Goal: Task Accomplishment & Management: Use online tool/utility

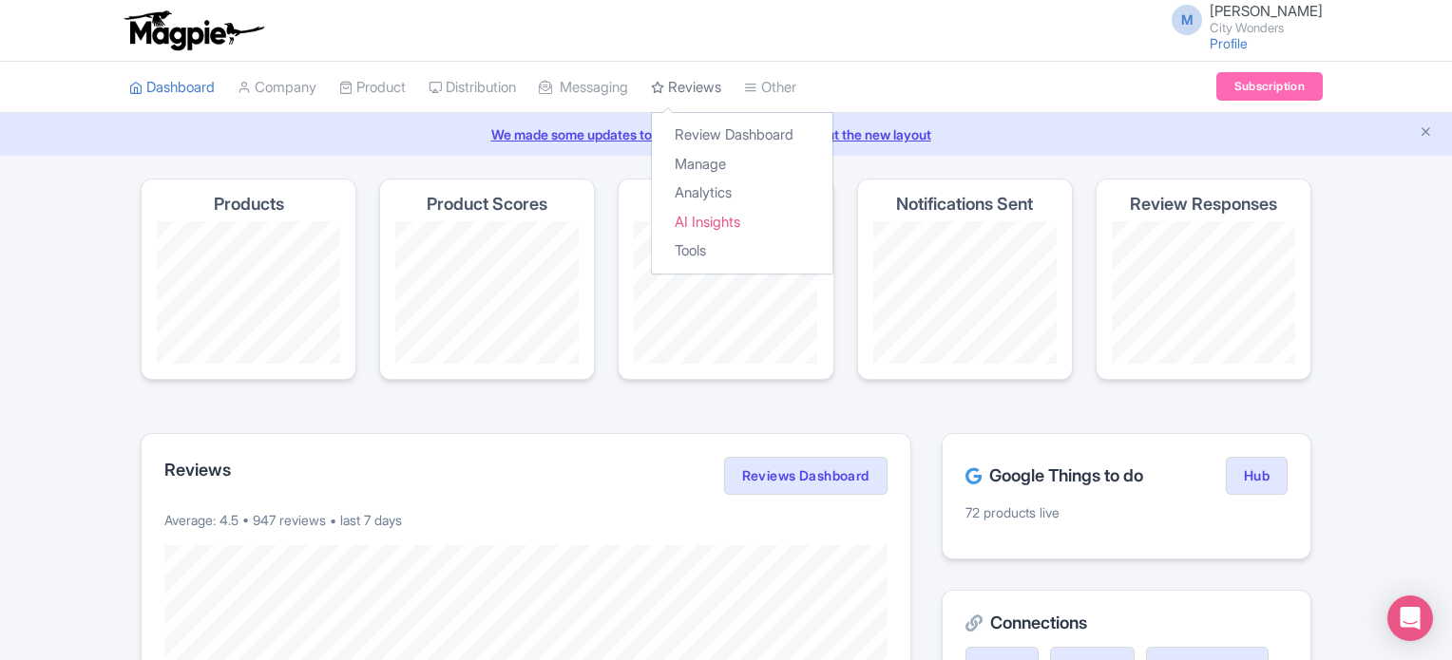
click at [721, 84] on link "Reviews" at bounding box center [686, 88] width 70 height 52
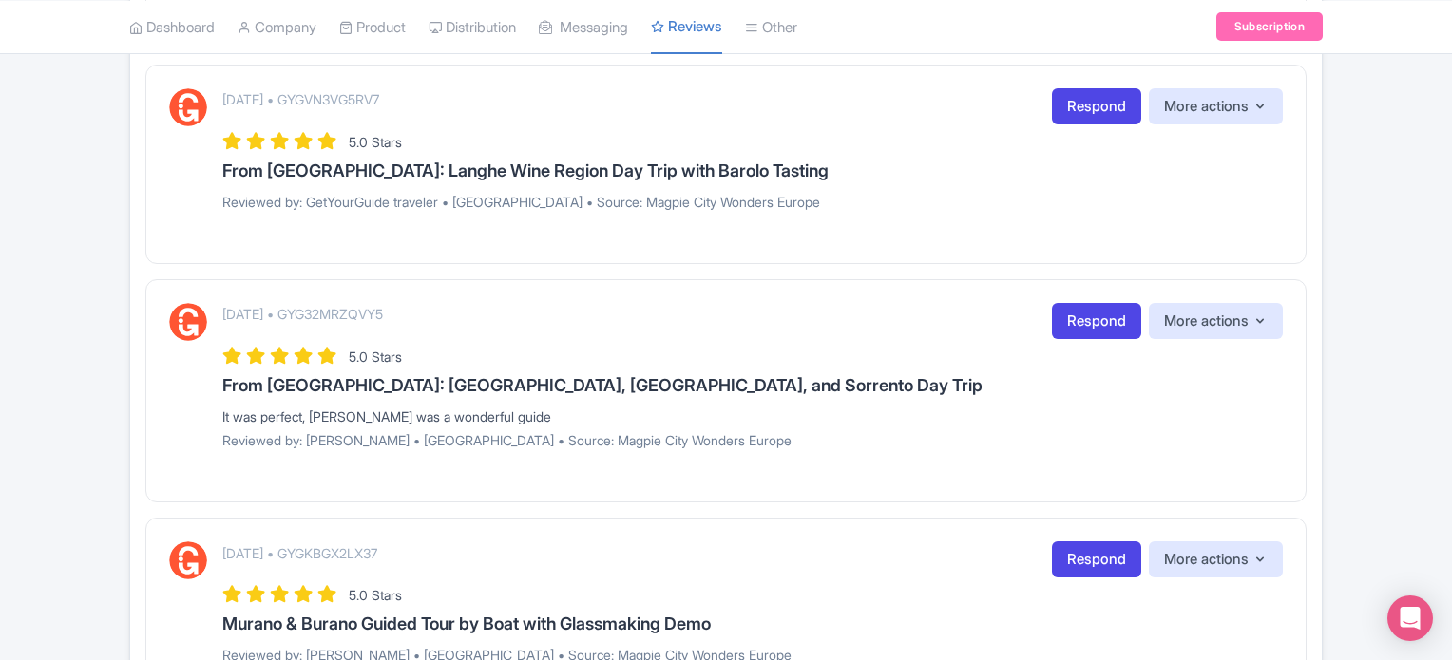
scroll to position [2113, 0]
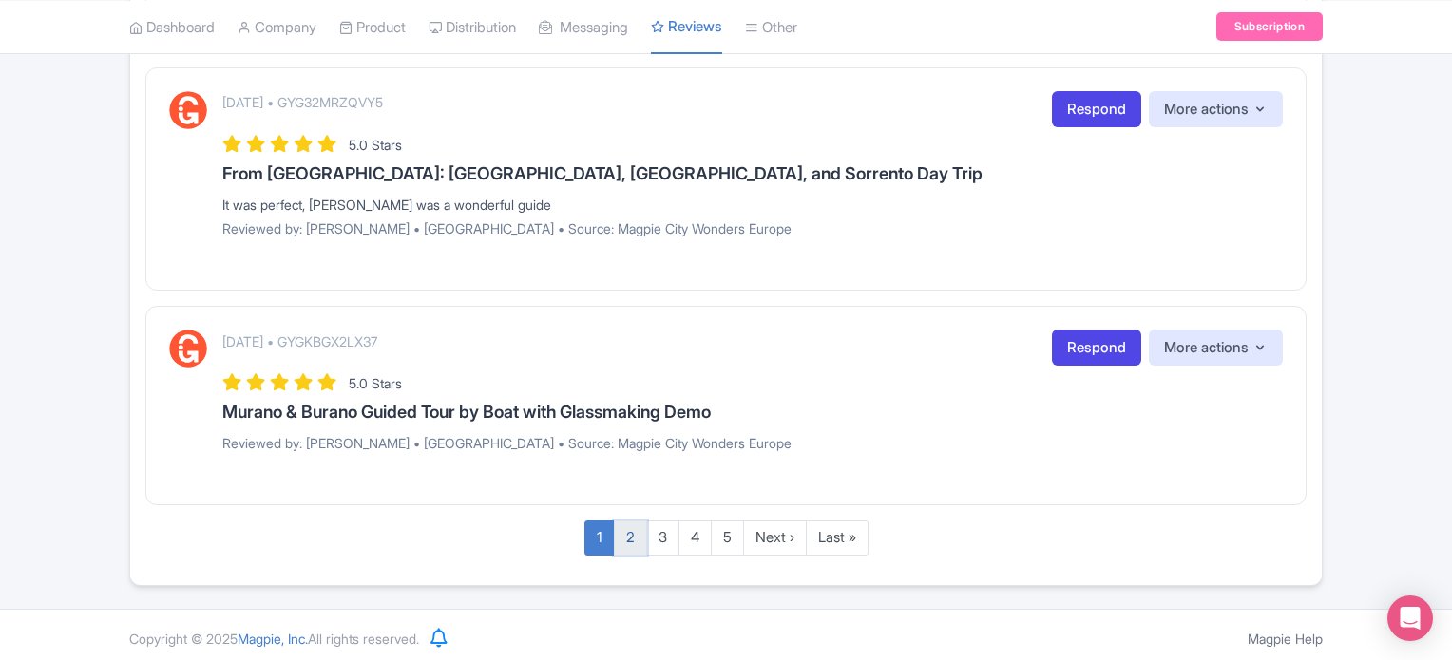
click at [632, 533] on link "2" at bounding box center [630, 538] width 33 height 35
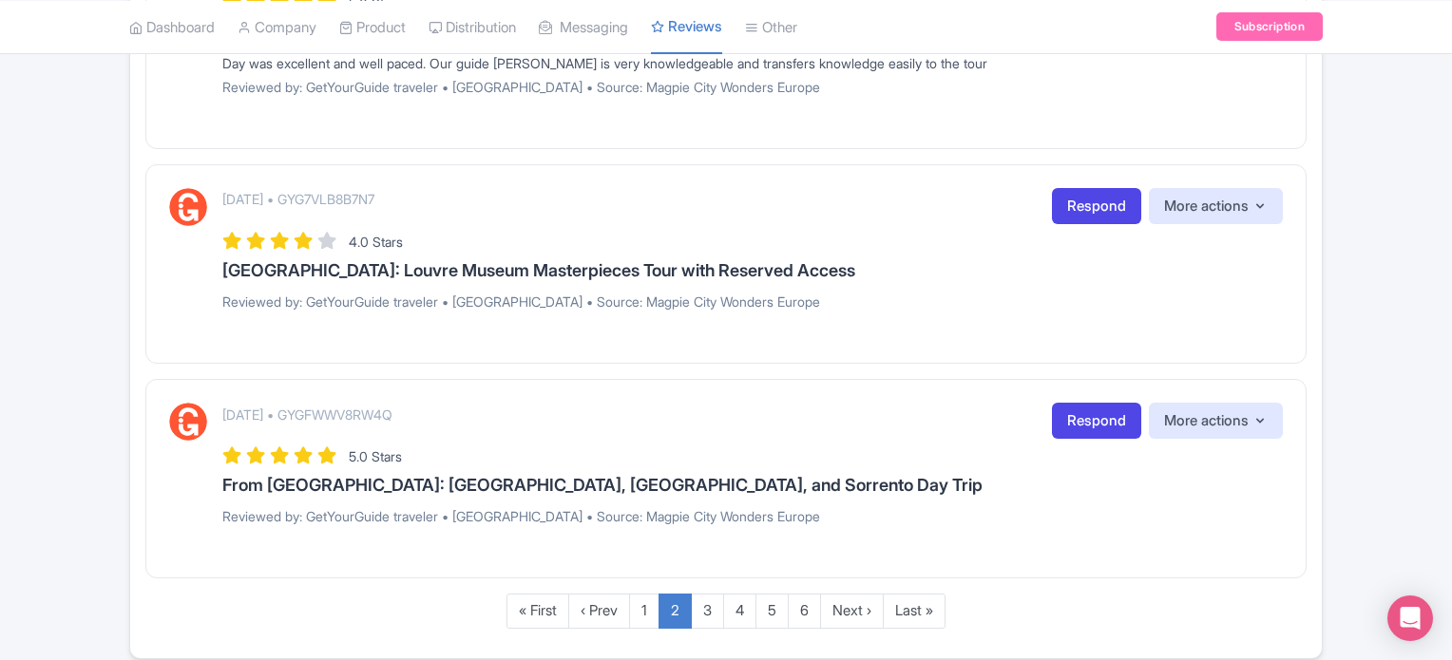
scroll to position [2180, 0]
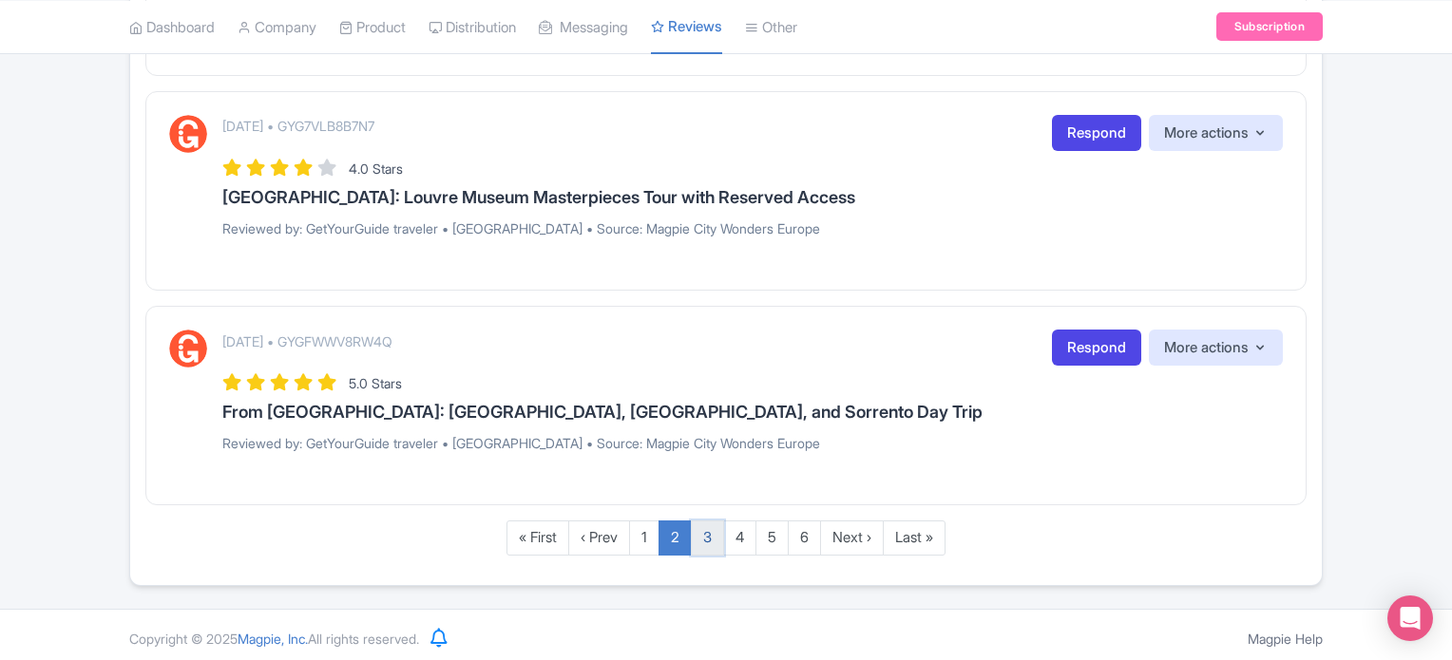
click at [703, 532] on link "3" at bounding box center [707, 538] width 33 height 35
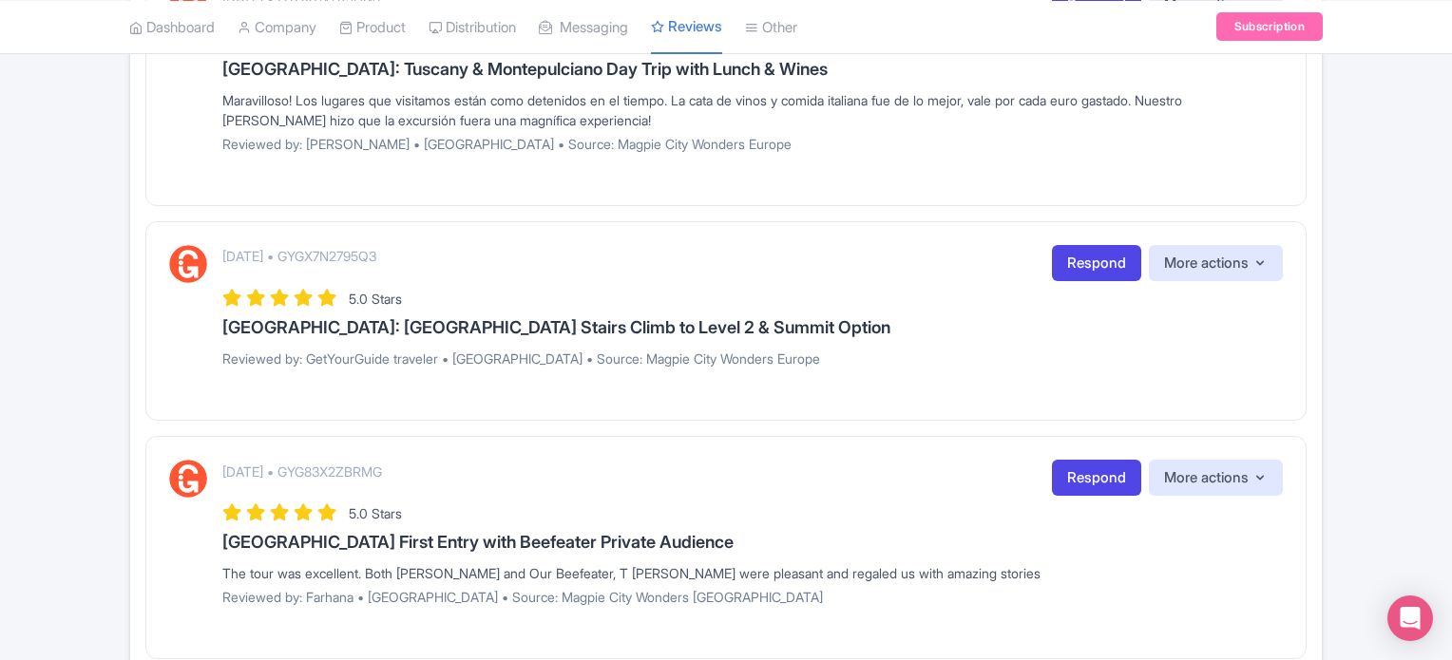
scroll to position [855, 0]
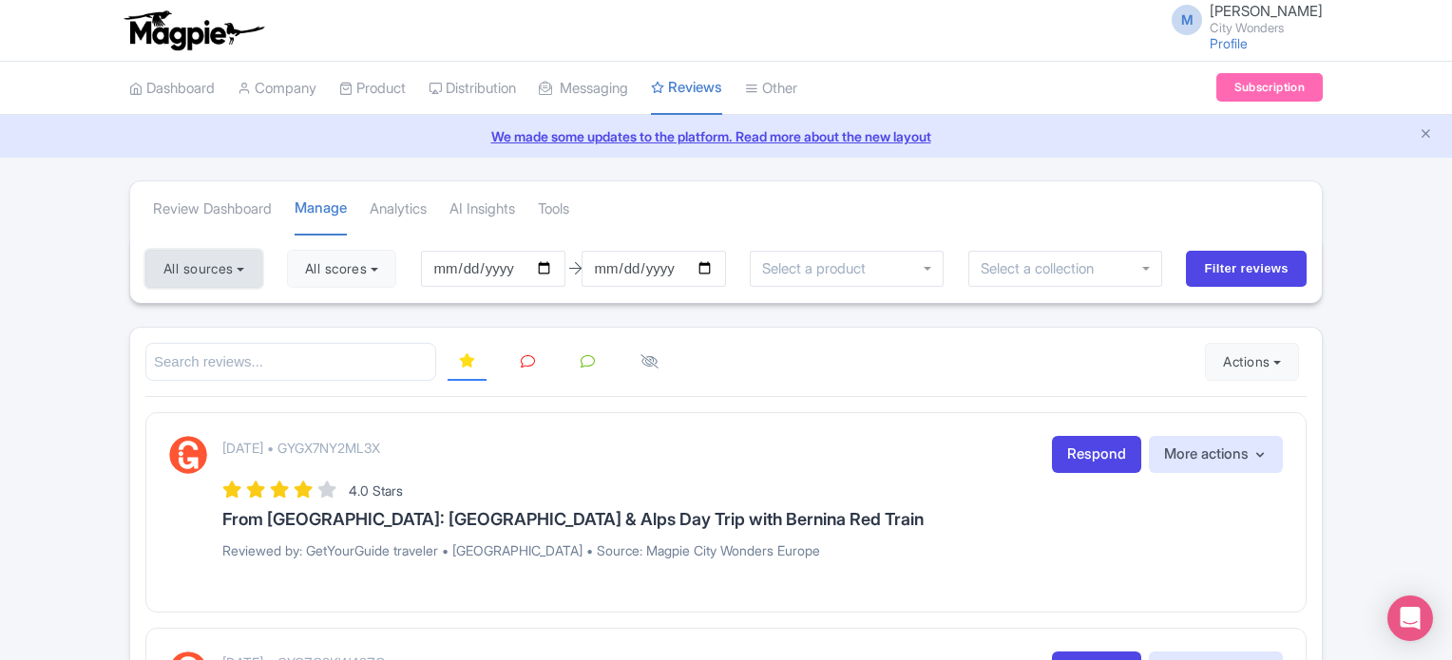
click at [251, 256] on button "All sources" at bounding box center [203, 269] width 117 height 38
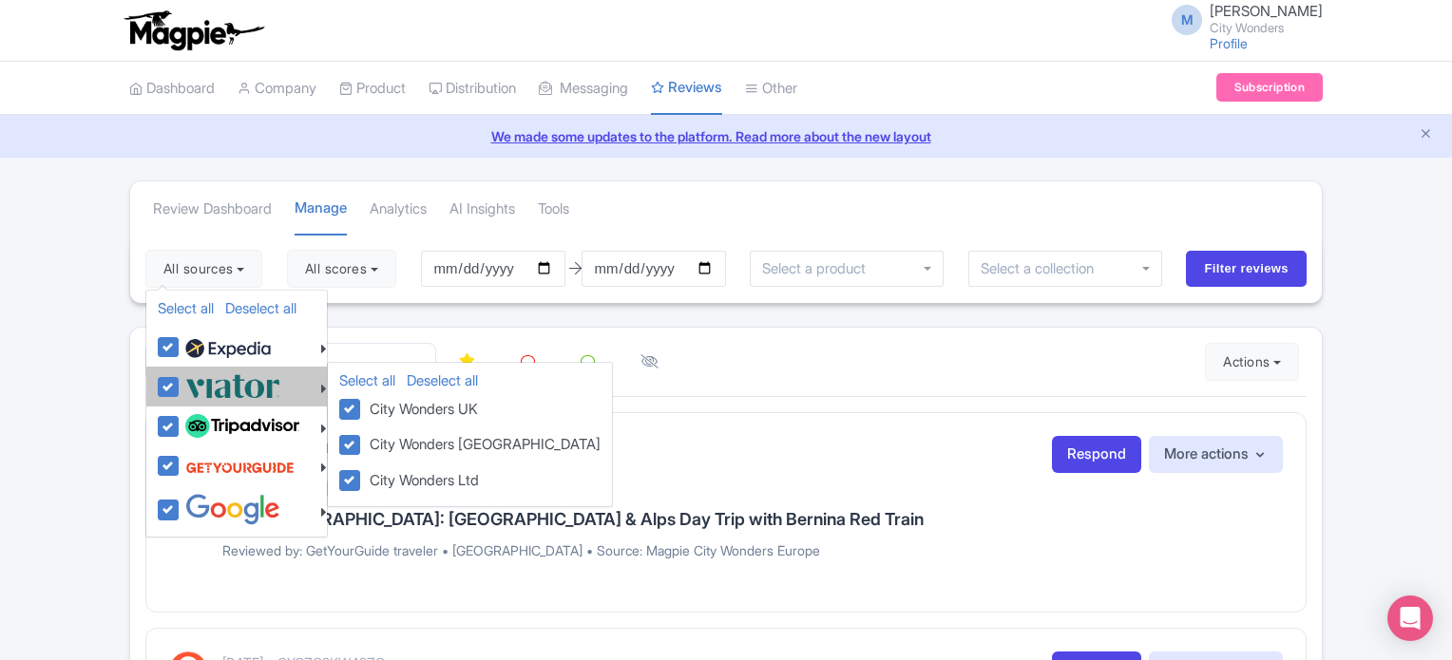
click at [181, 387] on label at bounding box center [231, 386] width 100 height 31
click at [181, 383] on input "checkbox" at bounding box center [187, 377] width 12 height 12
checkbox input "false"
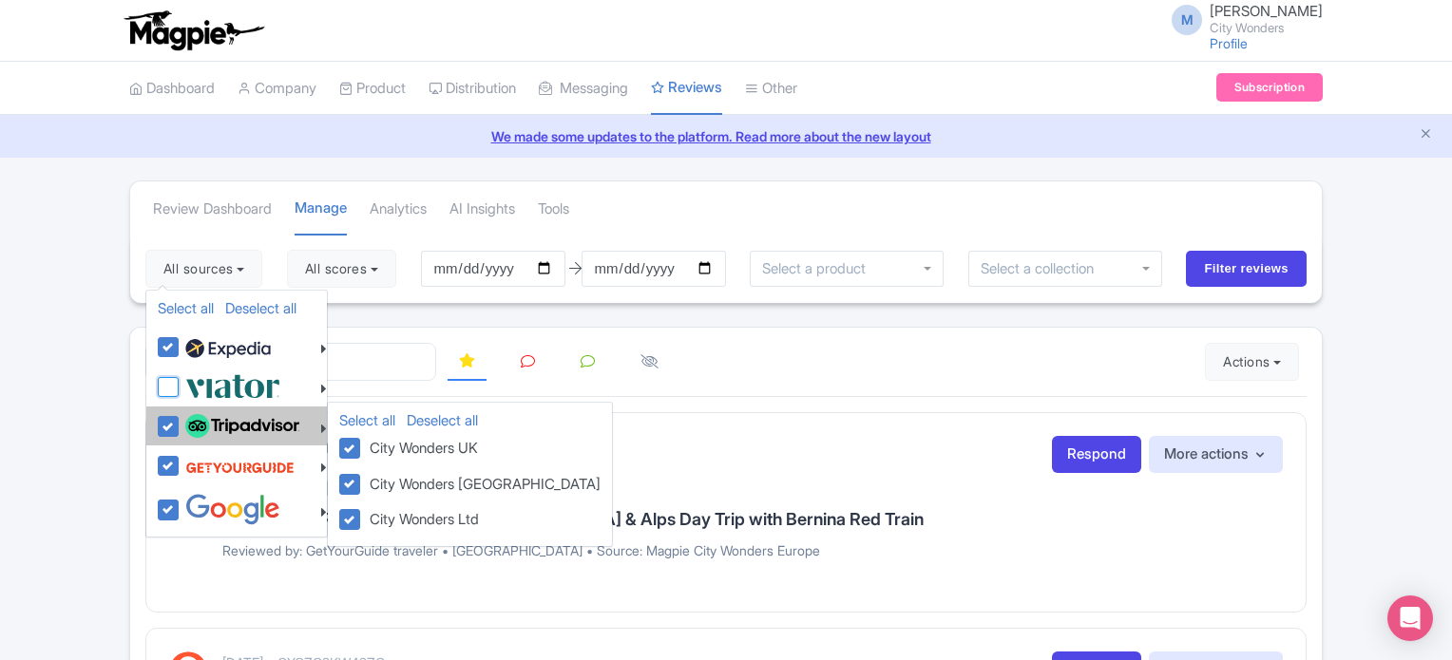
checkbox input "false"
click at [181, 425] on label at bounding box center [240, 427] width 119 height 32
click at [181, 423] on input "checkbox" at bounding box center [187, 417] width 12 height 12
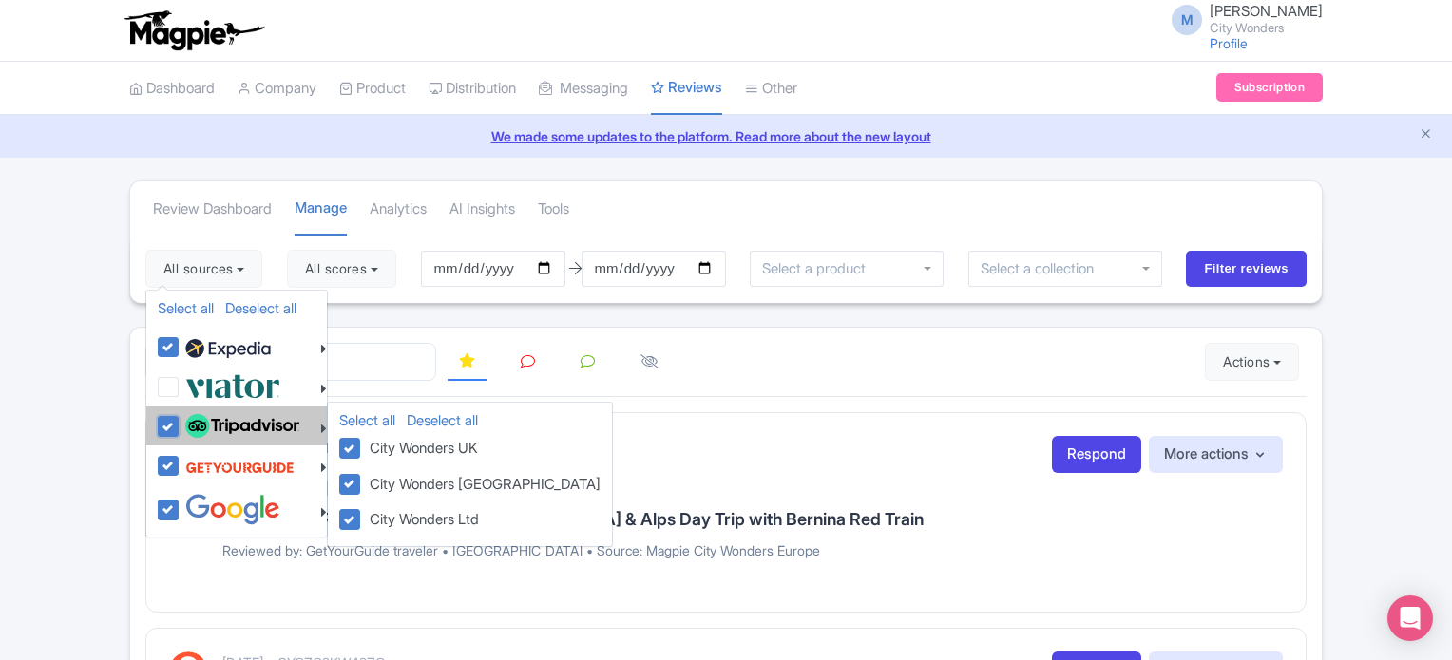
checkbox input "false"
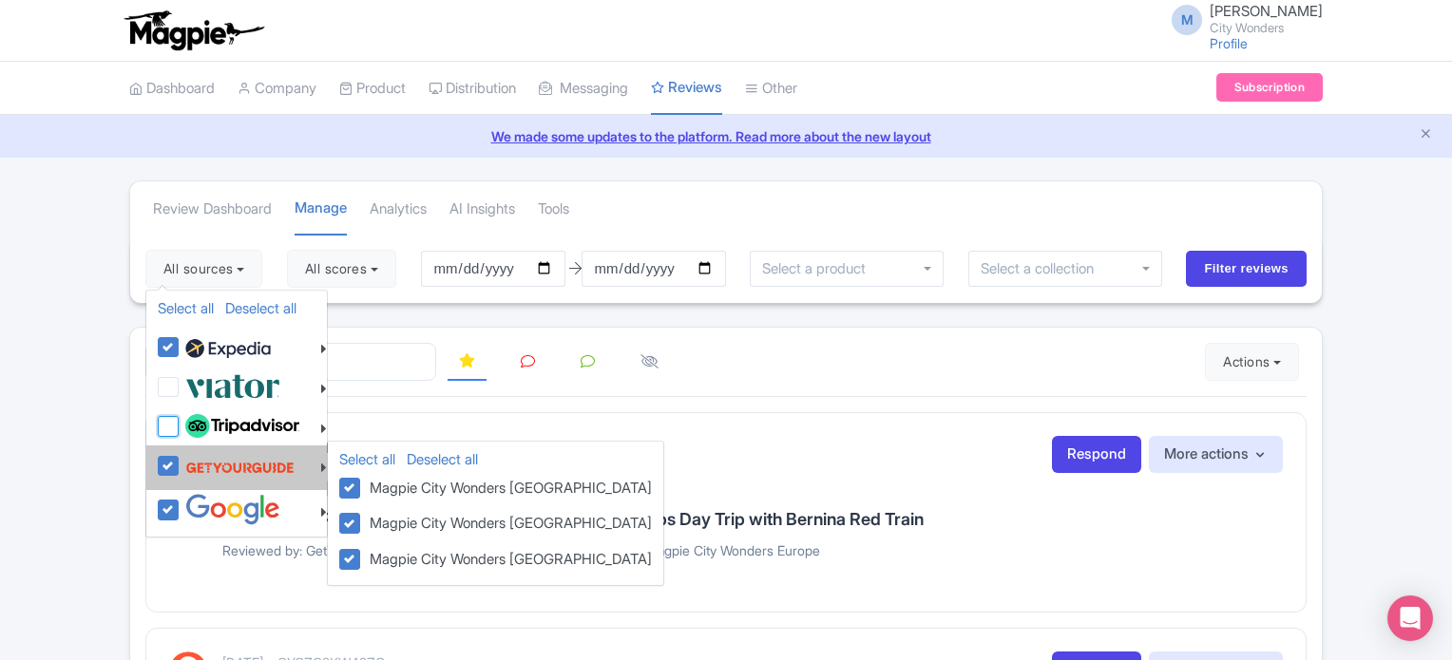
checkbox input "false"
click at [181, 462] on label at bounding box center [238, 468] width 114 height 36
click at [181, 462] on input "checkbox" at bounding box center [187, 456] width 12 height 12
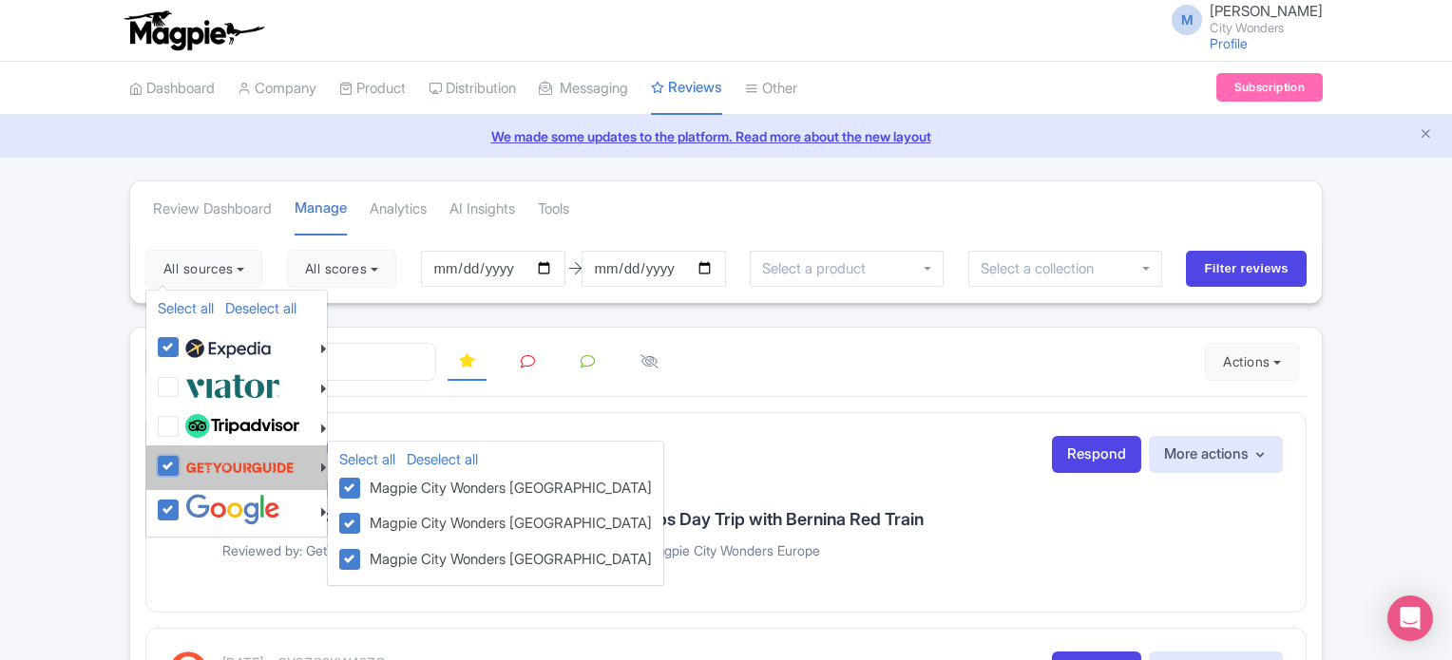
checkbox input "false"
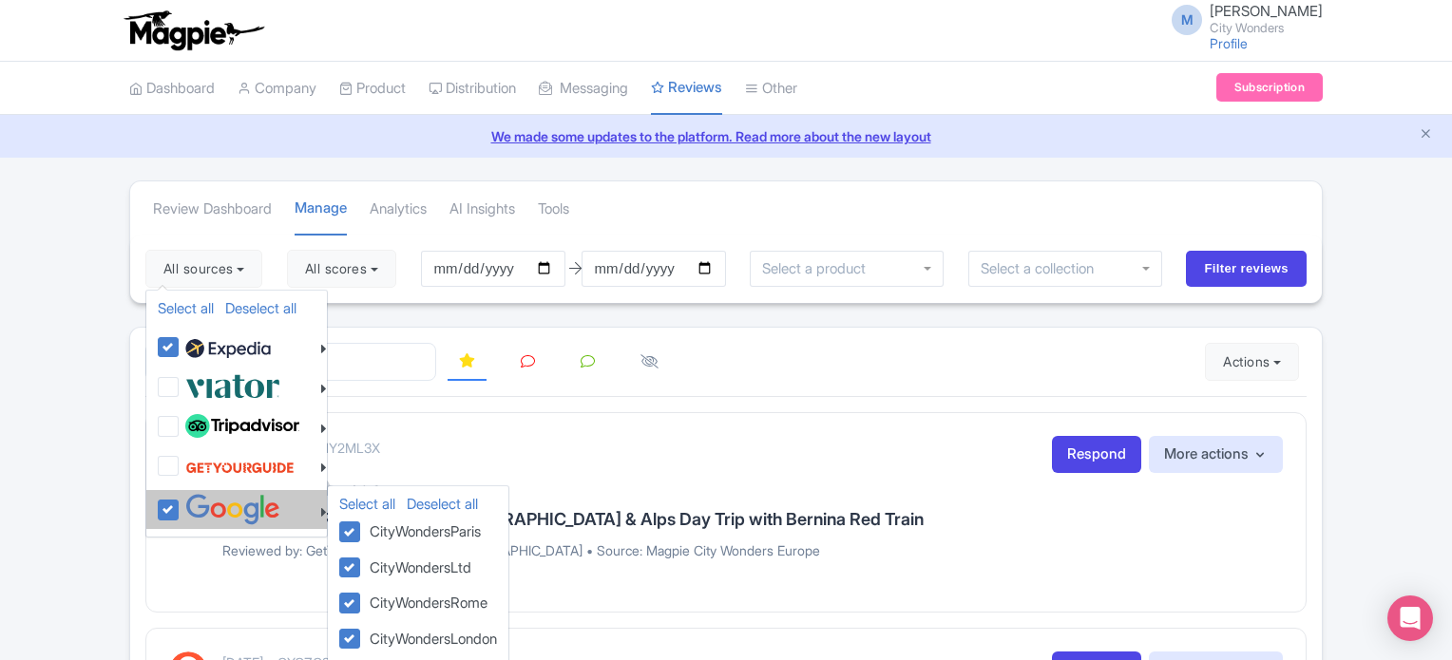
click at [167, 497] on div at bounding box center [242, 509] width 169 height 31
click at [181, 509] on label at bounding box center [231, 509] width 100 height 31
click at [181, 507] on input "checkbox" at bounding box center [187, 500] width 12 height 12
checkbox input "false"
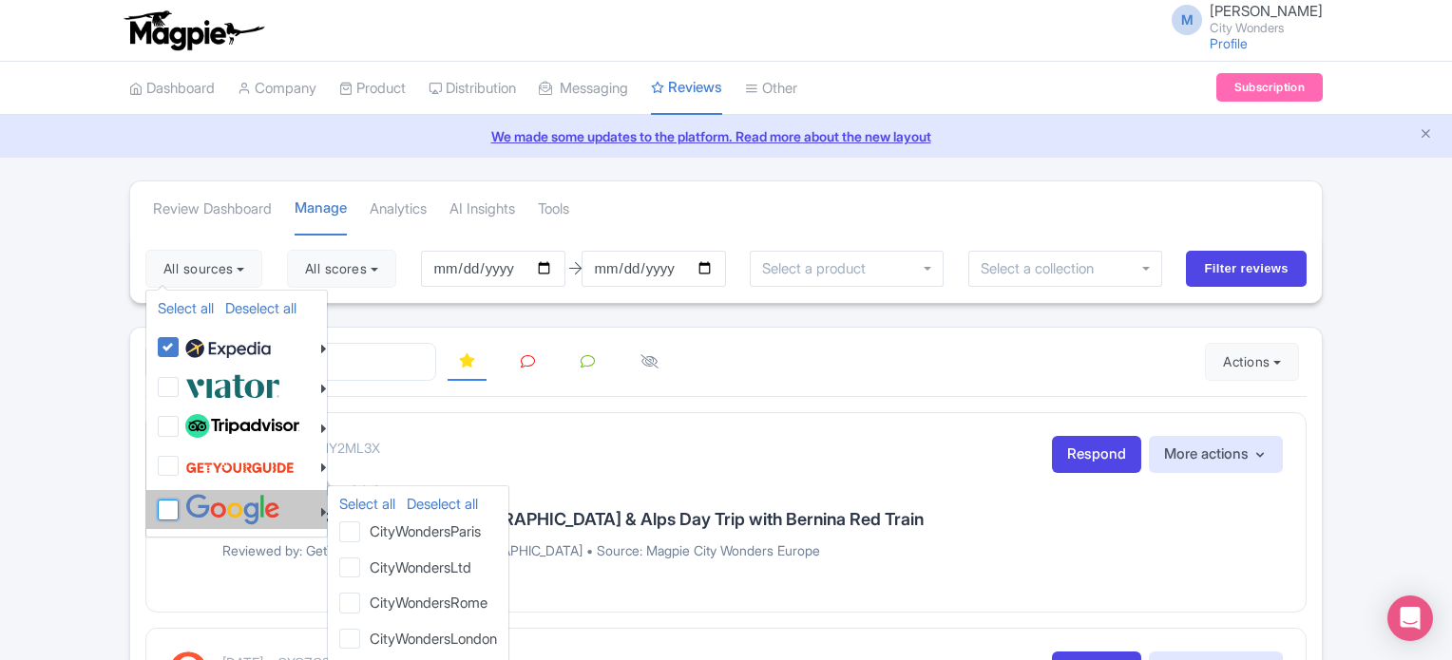
checkbox input "false"
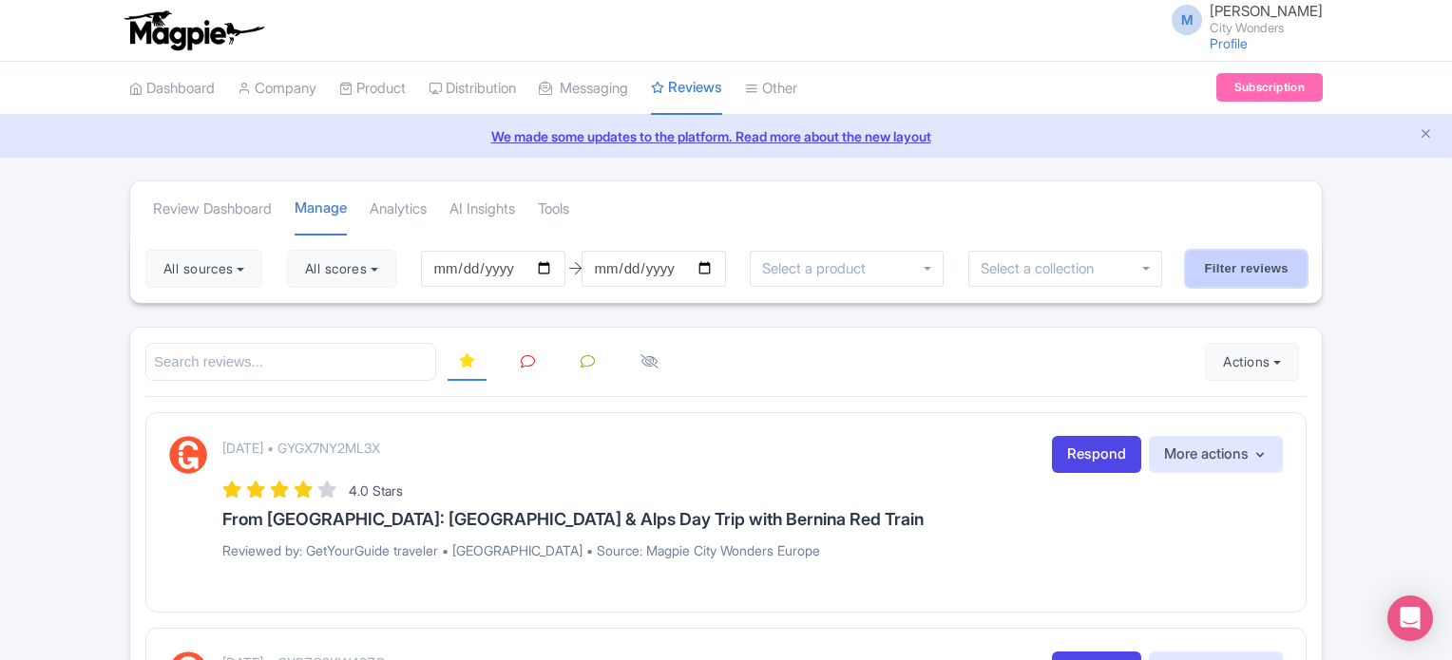
click at [1262, 262] on input "Filter reviews" at bounding box center [1246, 269] width 121 height 36
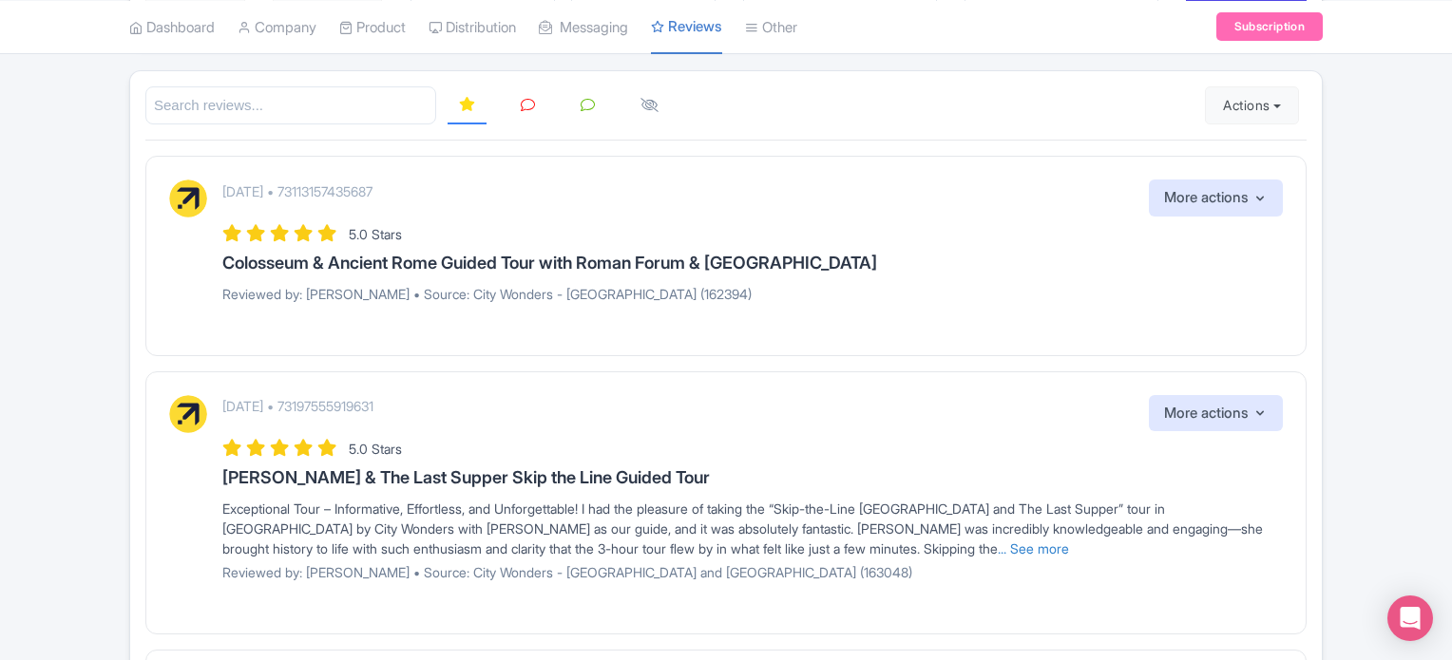
scroll to position [285, 0]
